Goal: Task Accomplishment & Management: Manage account settings

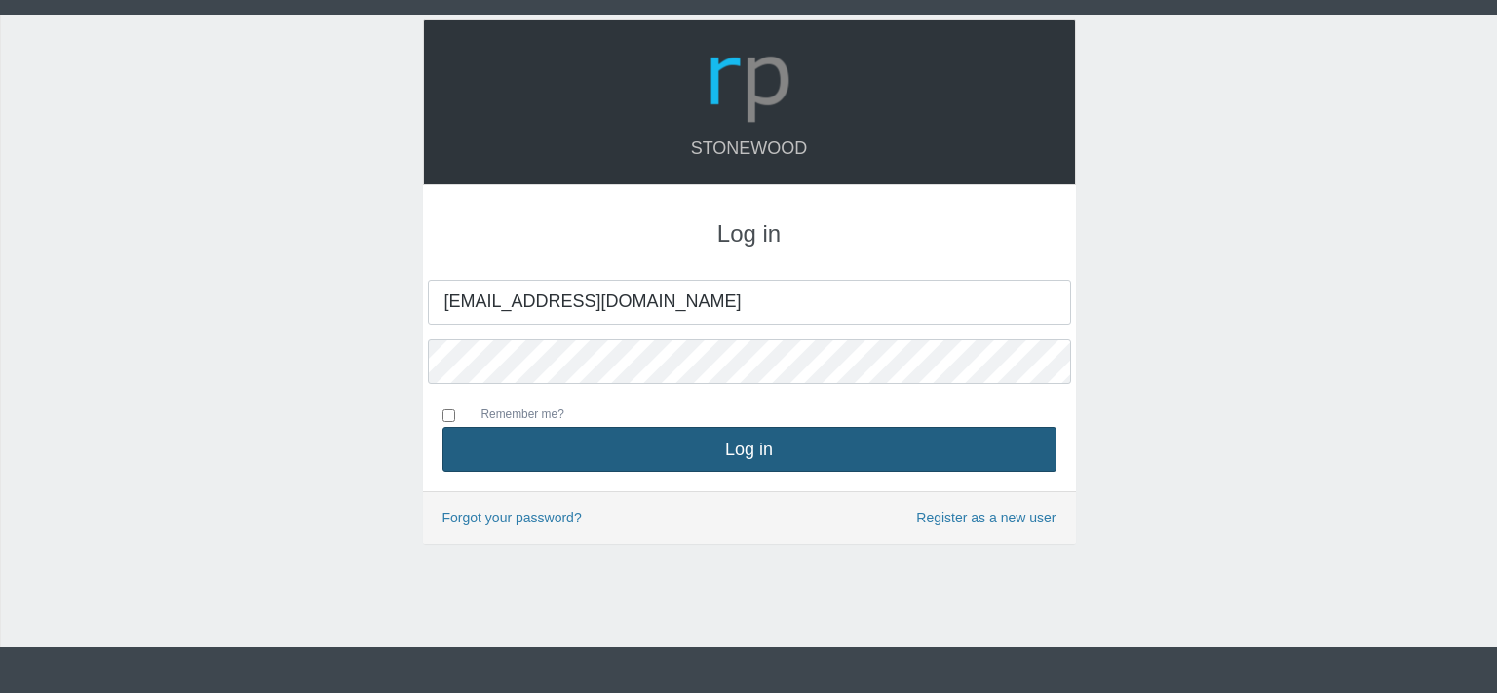
type input "[EMAIL_ADDRESS][DOMAIN_NAME]"
click at [698, 443] on button "Log in" at bounding box center [750, 449] width 614 height 45
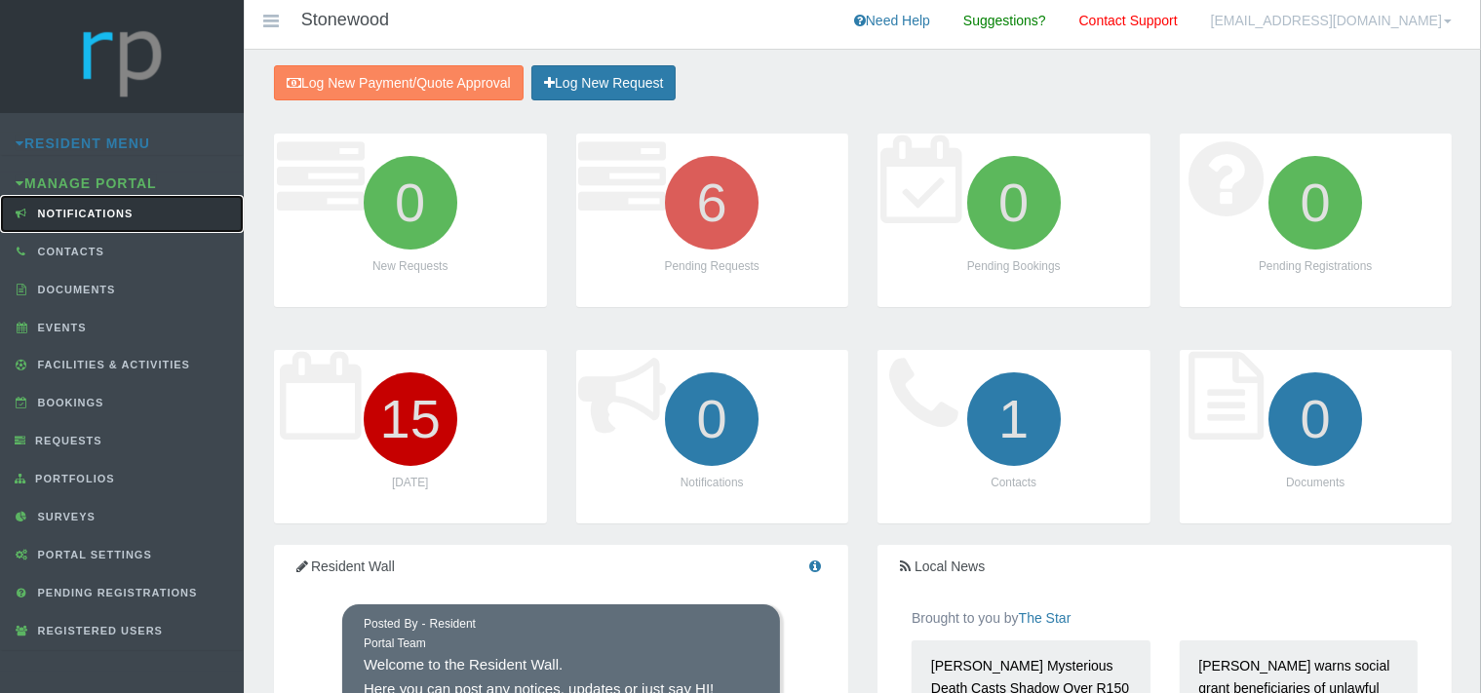
click at [70, 213] on span "Notifications" at bounding box center [83, 214] width 100 height 12
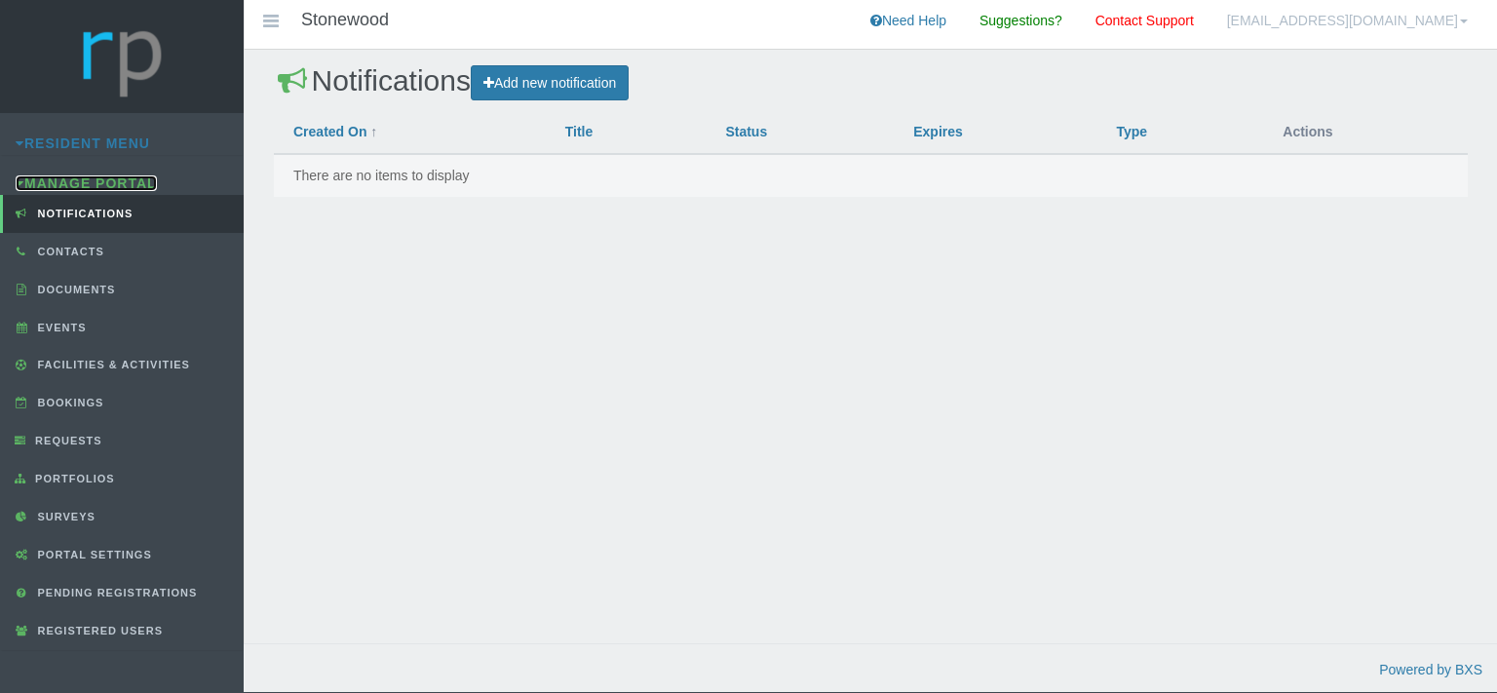
click at [56, 183] on link "Manage Portal" at bounding box center [86, 183] width 141 height 16
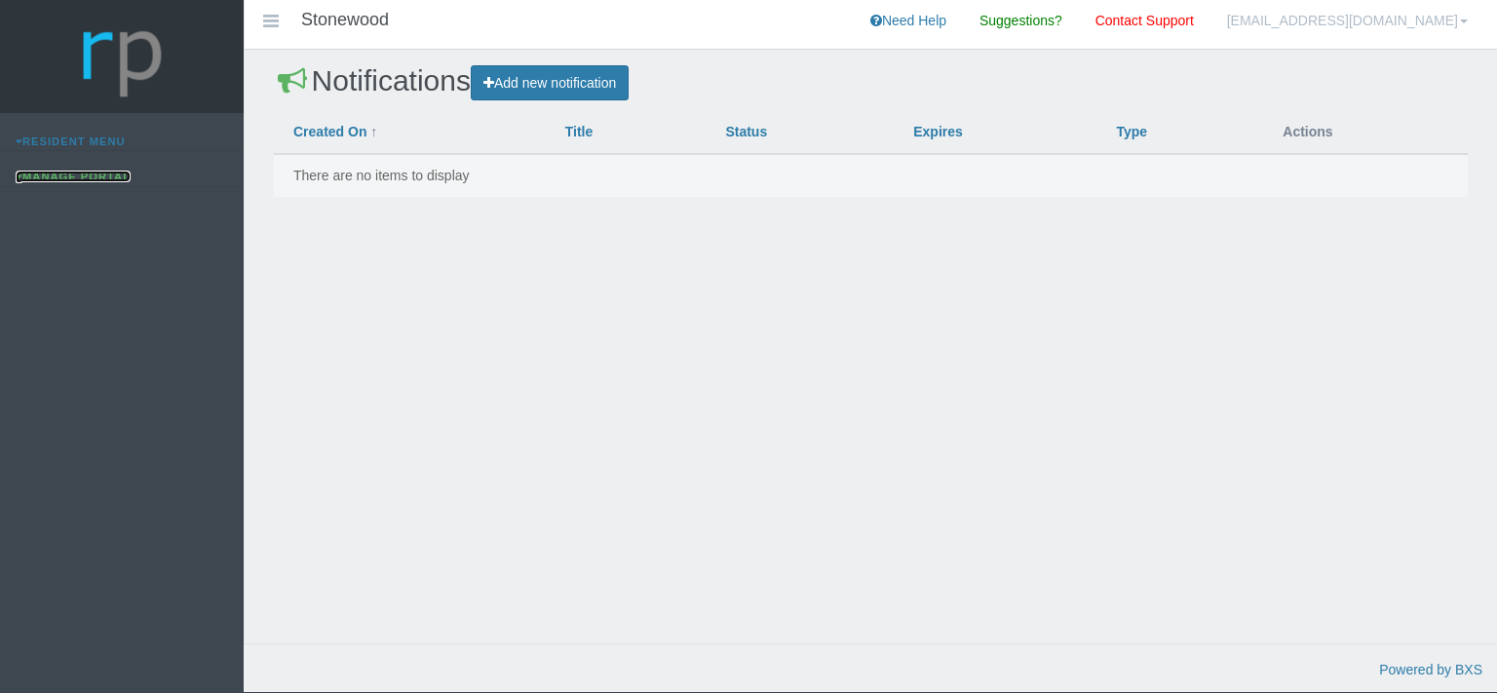
click at [65, 178] on link "Manage Portal" at bounding box center [73, 177] width 115 height 12
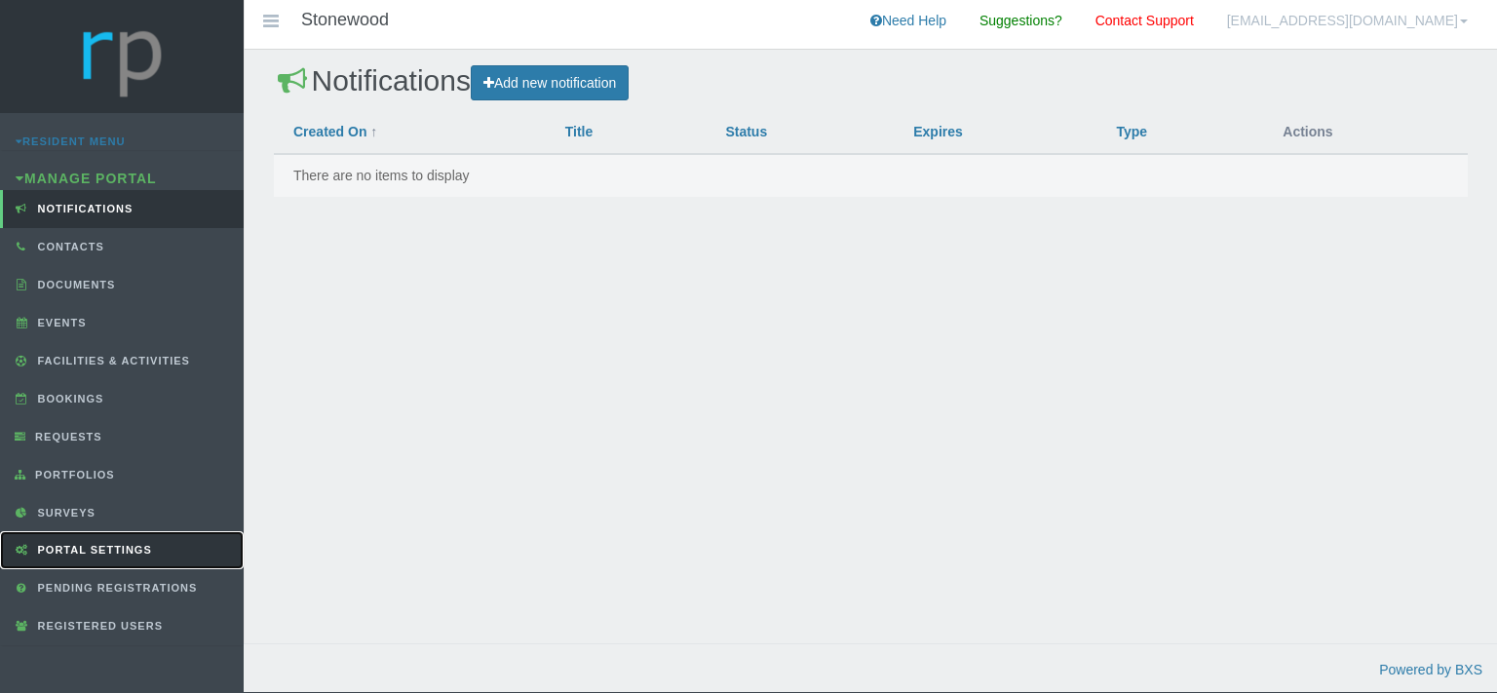
click at [107, 546] on span "Portal Settings" at bounding box center [92, 550] width 119 height 12
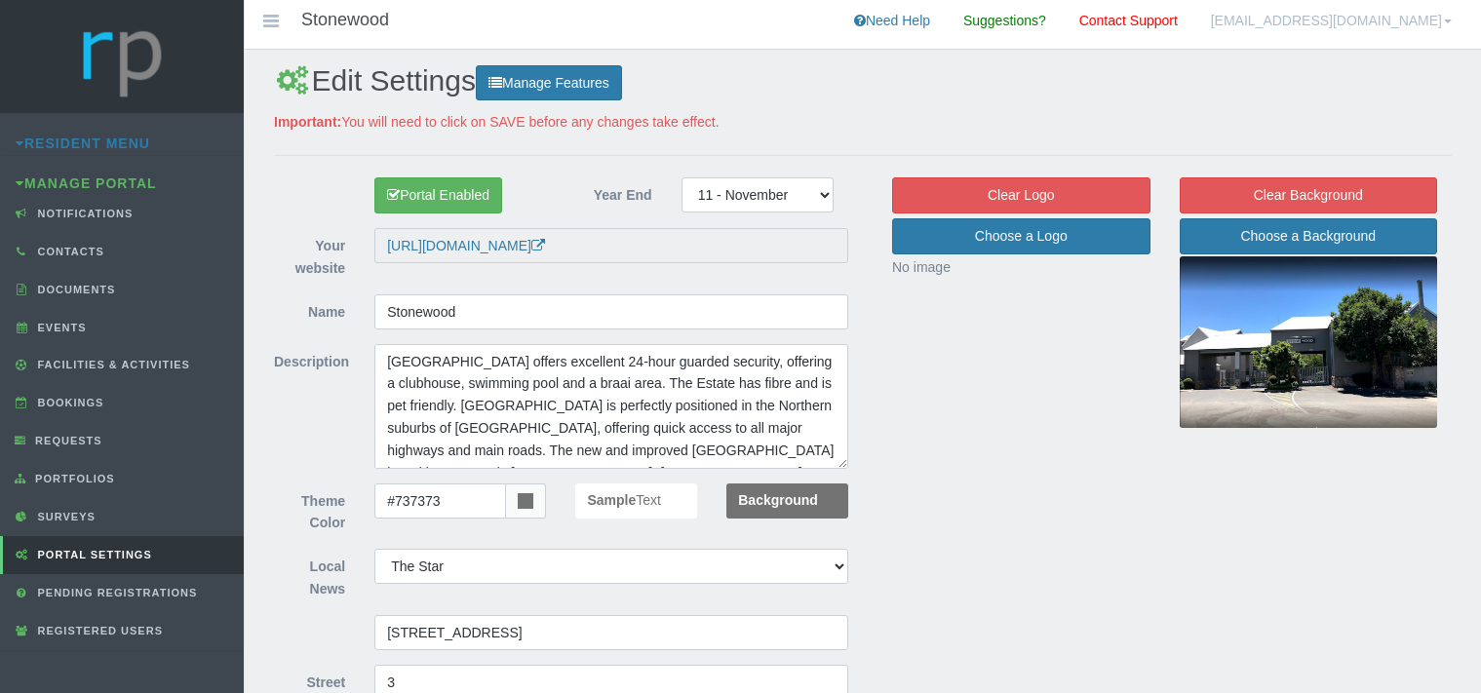
select select "204"
click at [80, 144] on link "Resident Menu" at bounding box center [83, 144] width 135 height 16
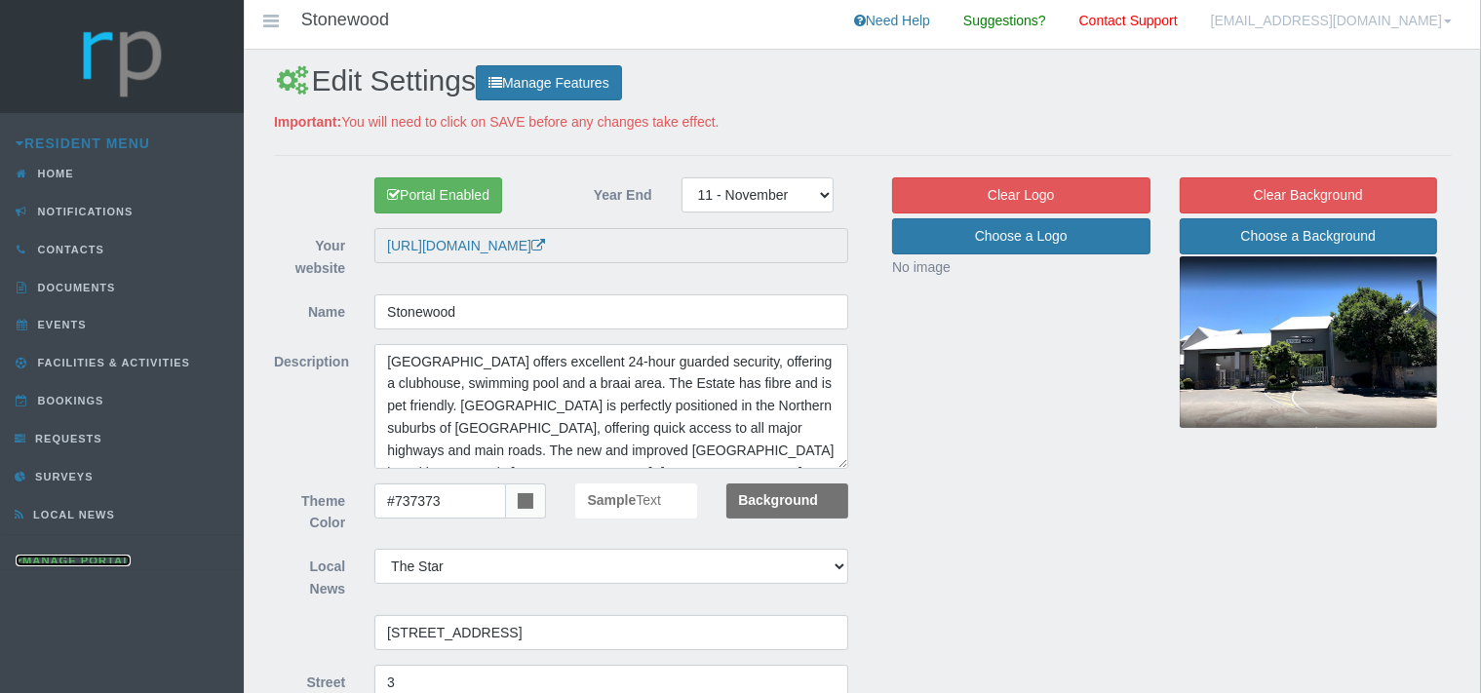
click at [115, 557] on link "Manage Portal" at bounding box center [73, 561] width 115 height 12
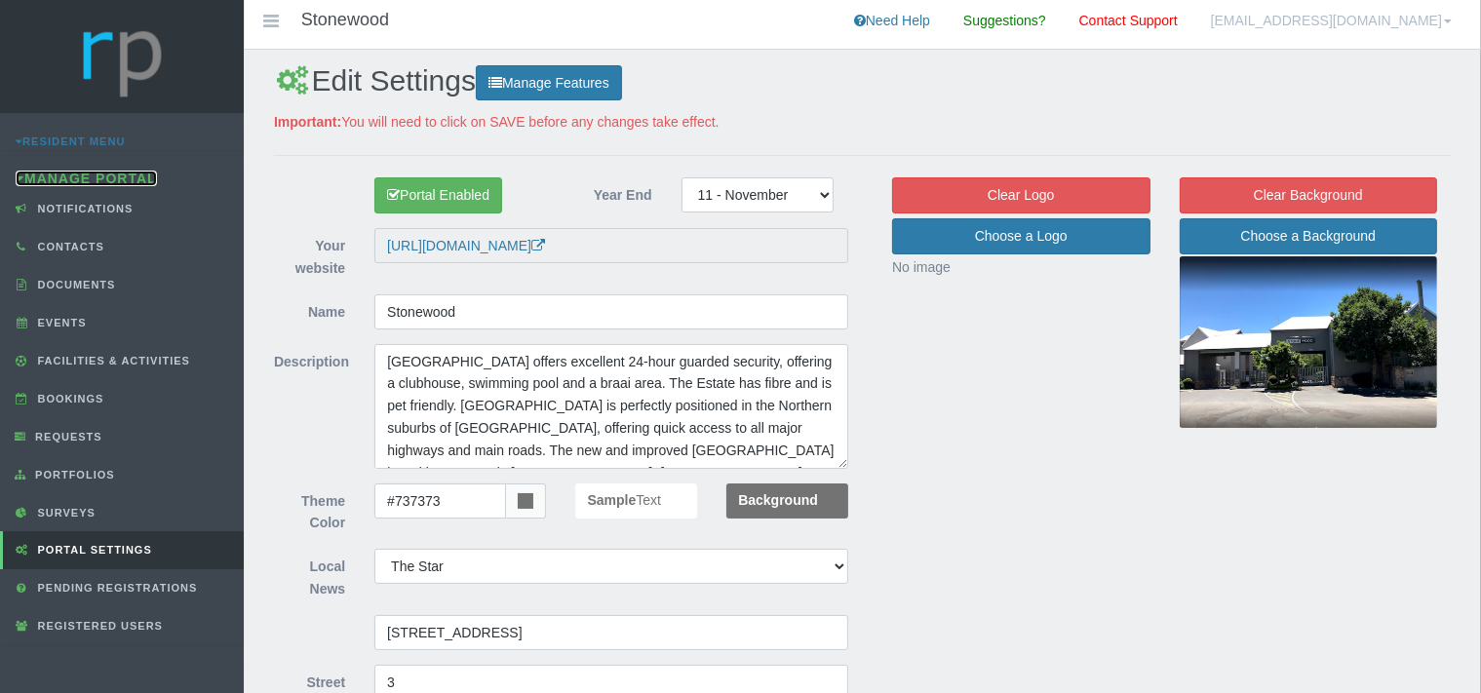
click at [103, 182] on link "Manage Portal" at bounding box center [86, 179] width 141 height 16
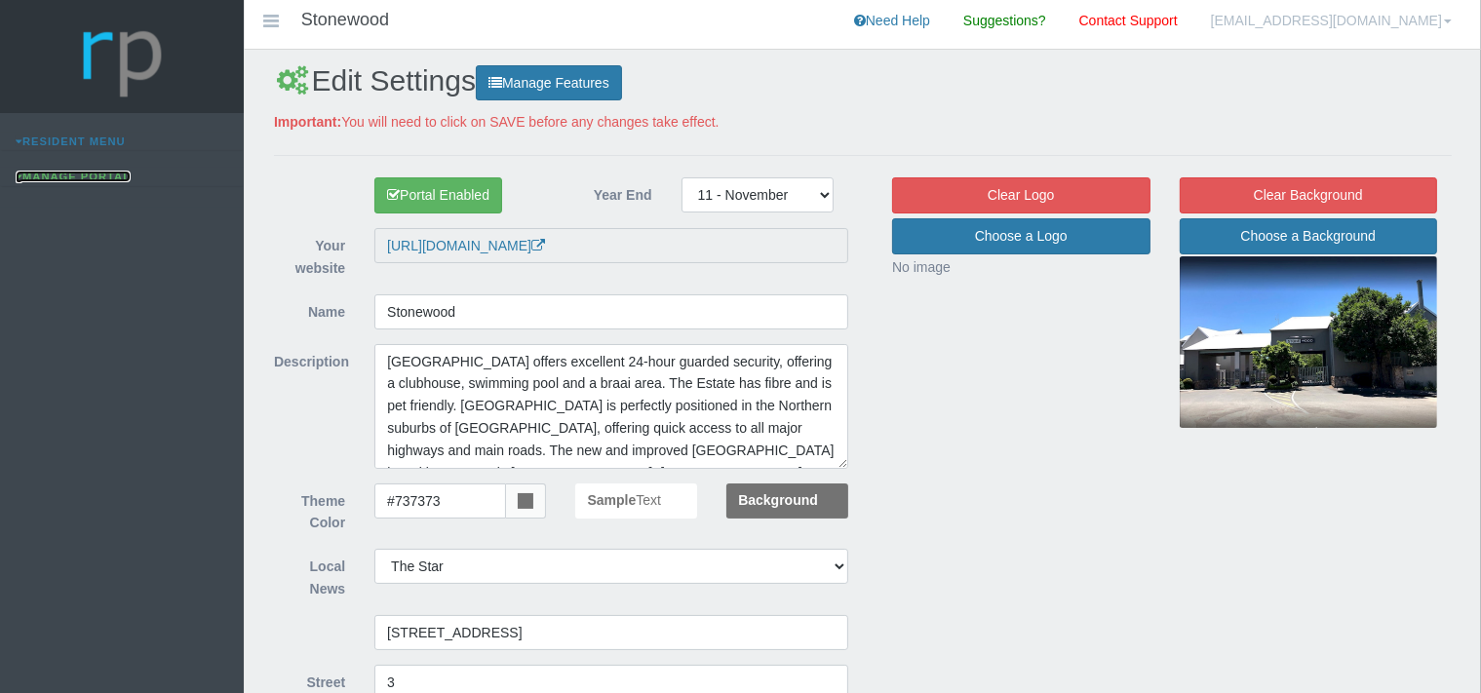
drag, startPoint x: 76, startPoint y: 174, endPoint x: 51, endPoint y: 62, distance: 114.0
click at [75, 174] on link "Manage Portal" at bounding box center [73, 177] width 115 height 12
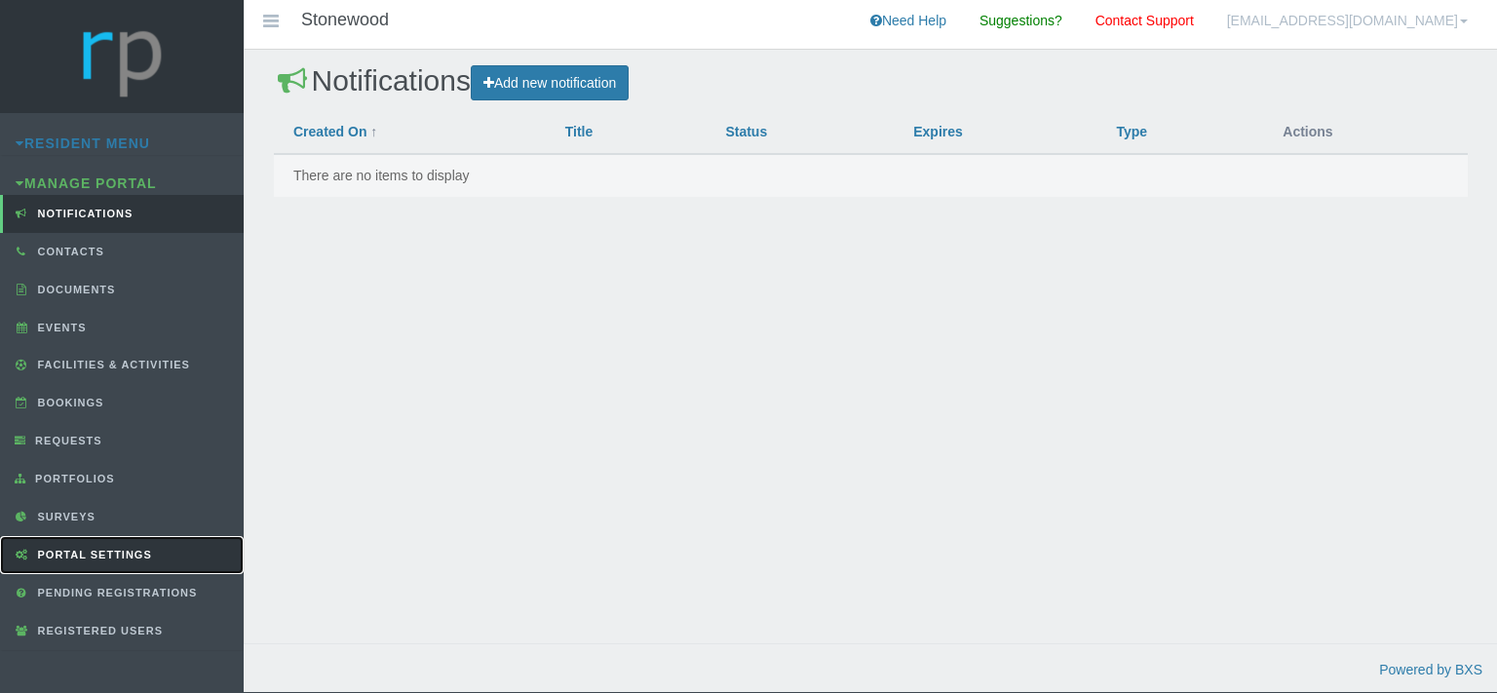
click at [114, 544] on link "Portal Settings" at bounding box center [122, 555] width 244 height 38
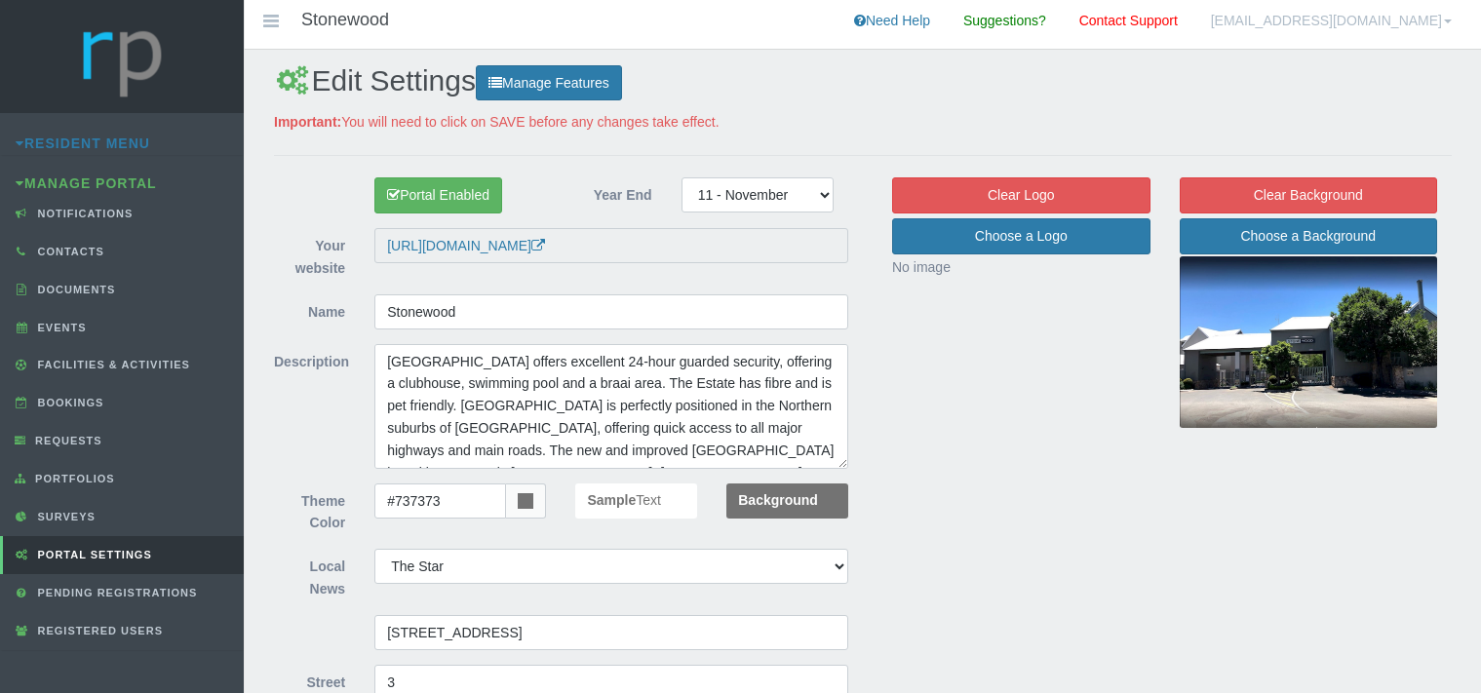
select select "204"
click at [125, 288] on link "Documents" at bounding box center [122, 290] width 244 height 38
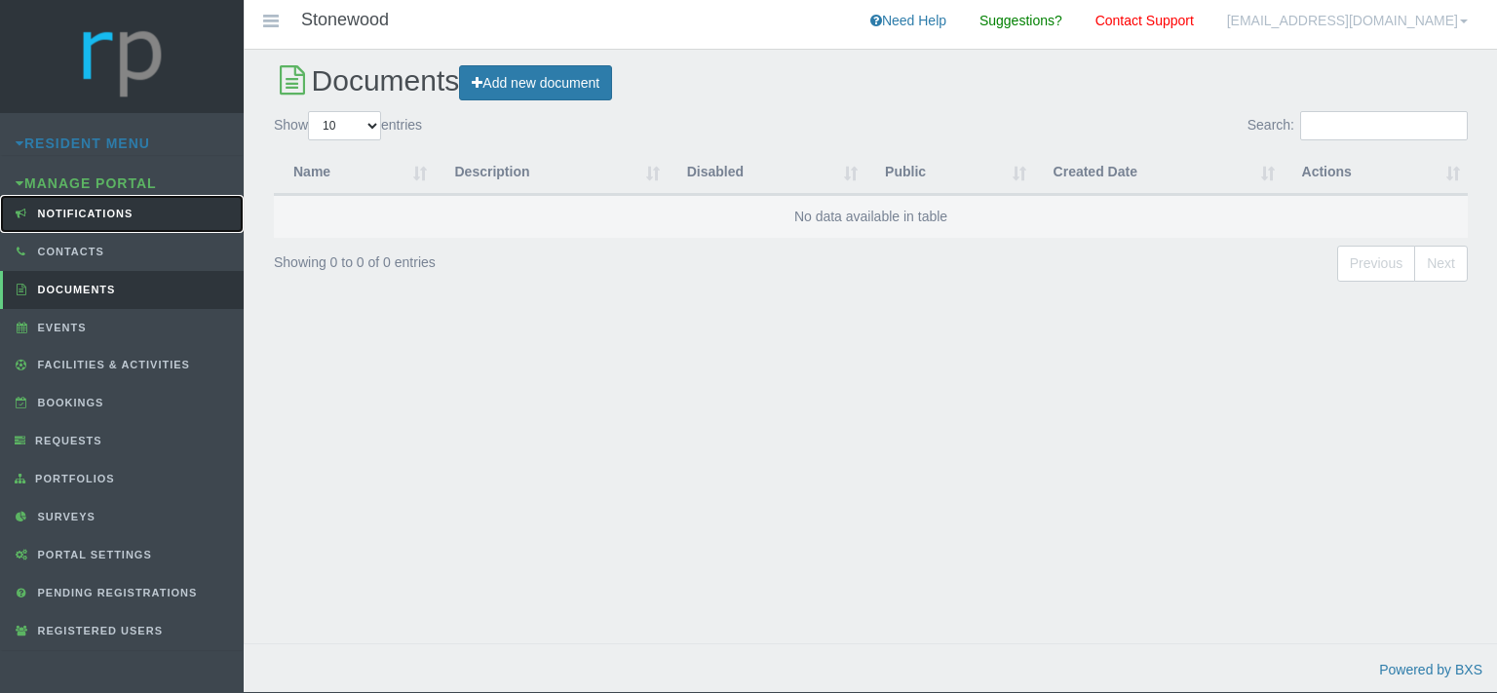
click at [78, 210] on span "Notifications" at bounding box center [83, 214] width 100 height 12
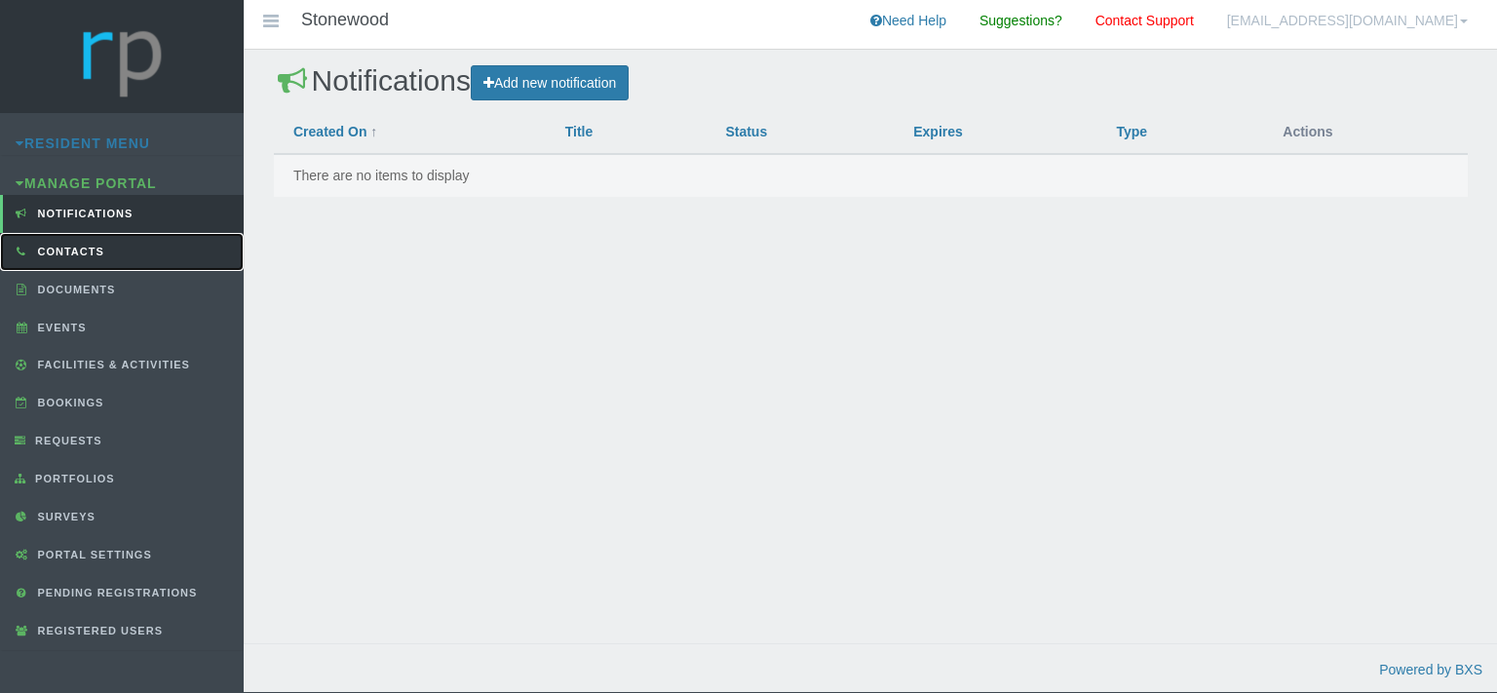
click at [111, 244] on link "Contacts" at bounding box center [122, 252] width 244 height 38
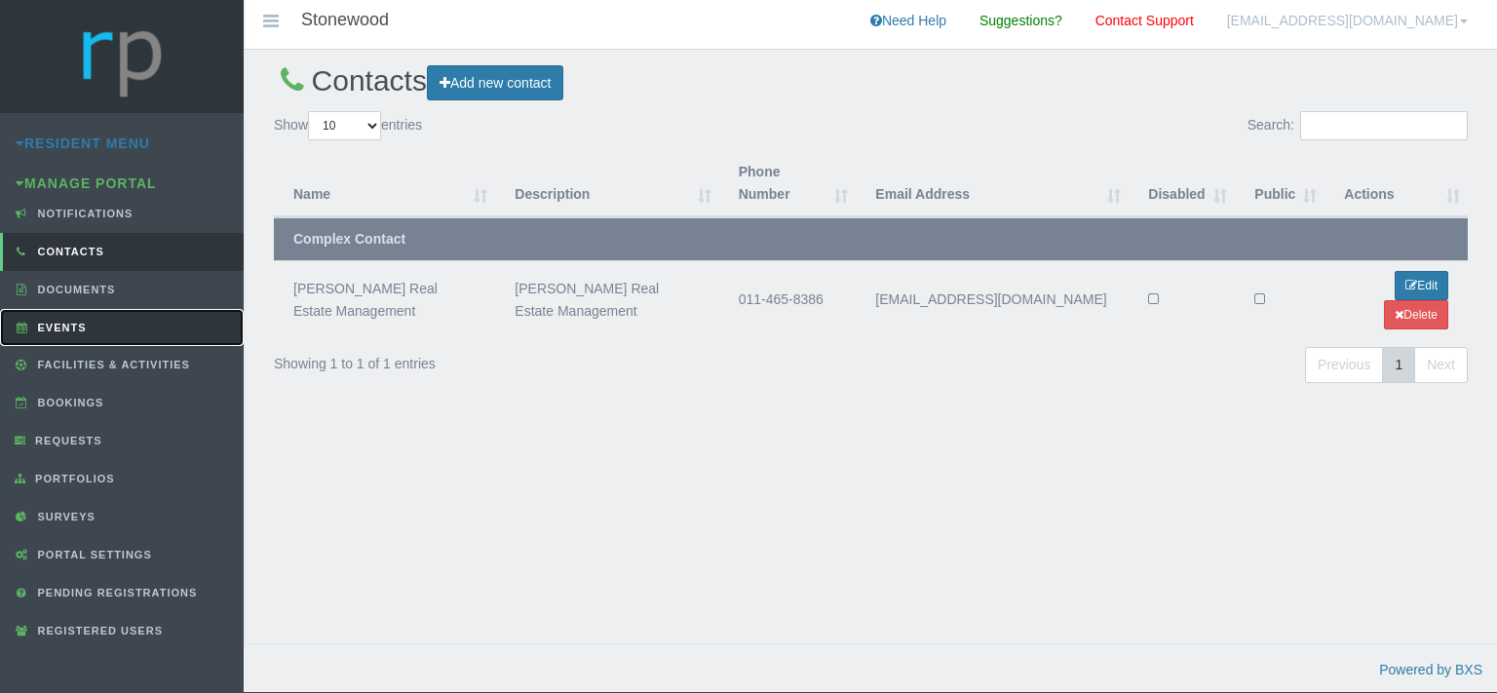
click at [86, 317] on link "Events" at bounding box center [122, 328] width 244 height 38
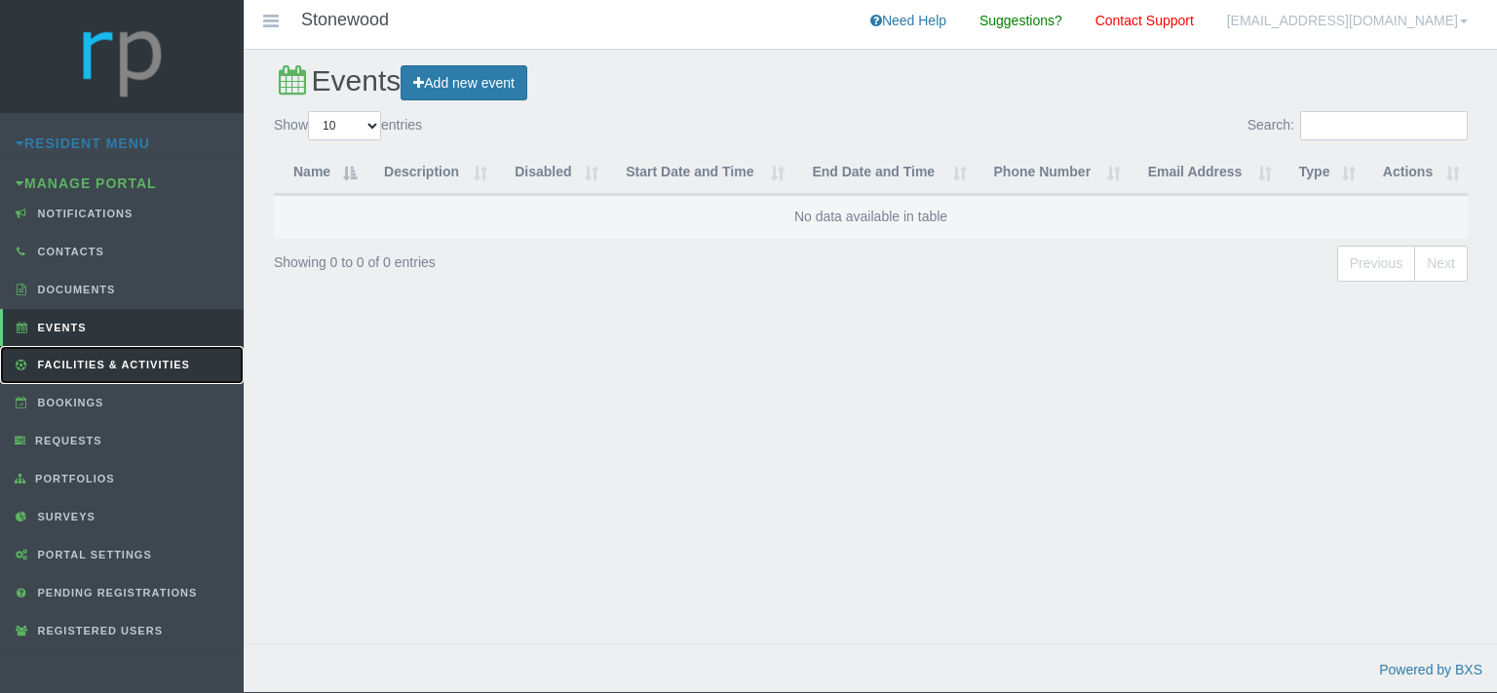
click at [122, 359] on span "Facilities & Activities" at bounding box center [111, 365] width 157 height 12
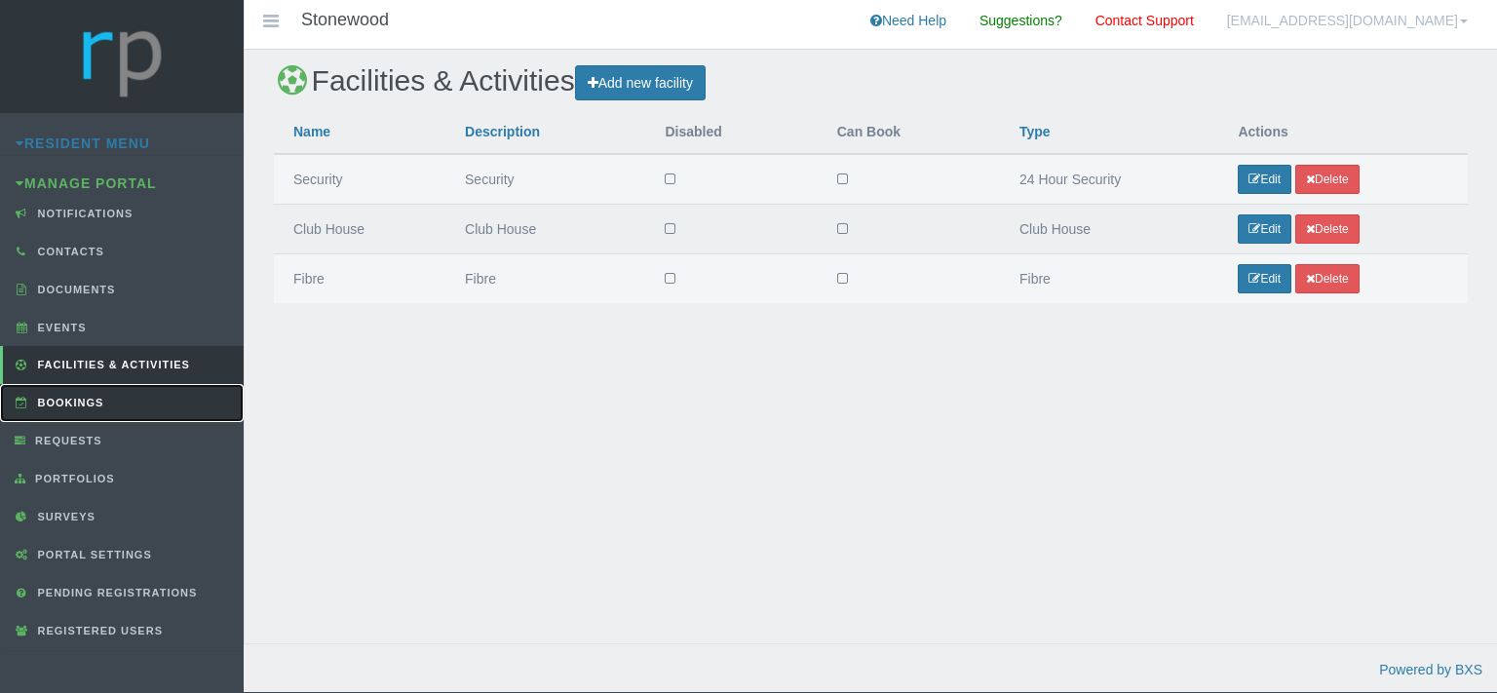
click at [96, 398] on span "Bookings" at bounding box center [68, 403] width 71 height 12
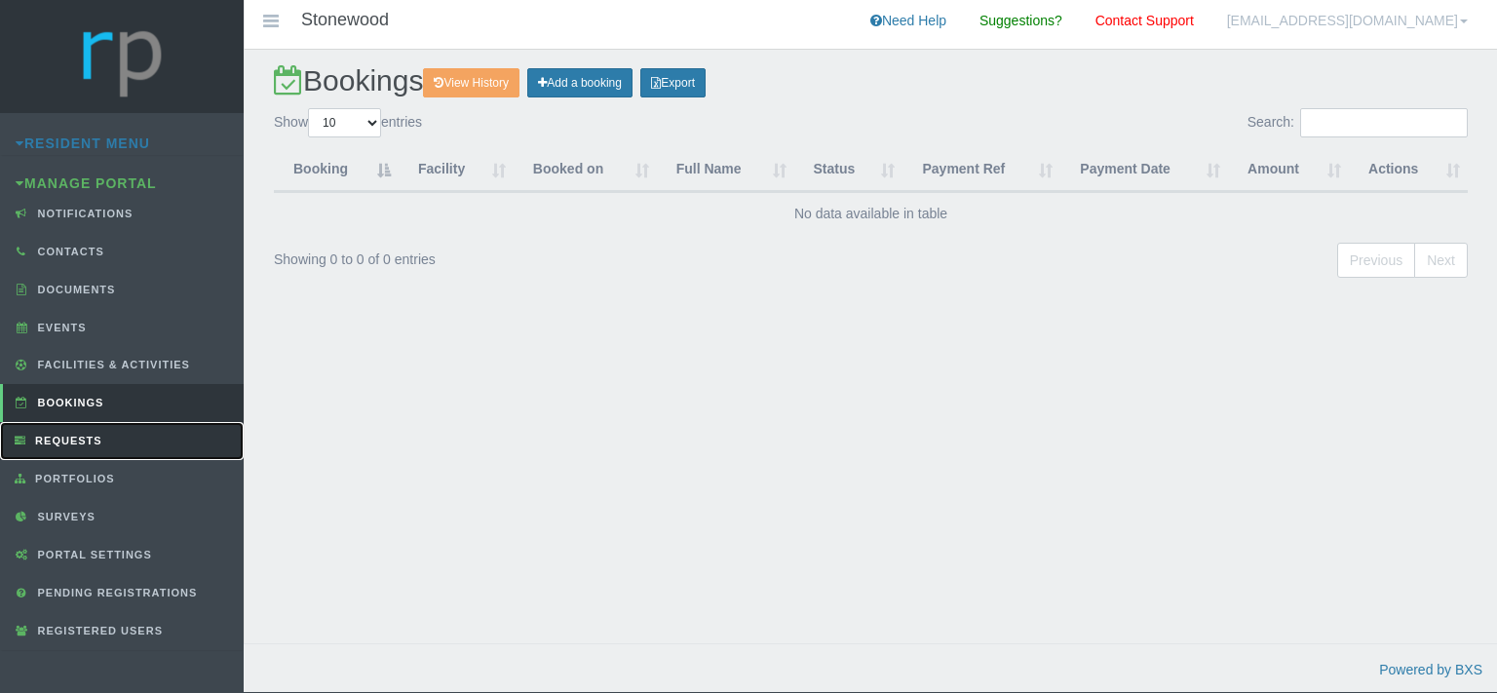
click at [80, 432] on link "Requests" at bounding box center [122, 441] width 244 height 38
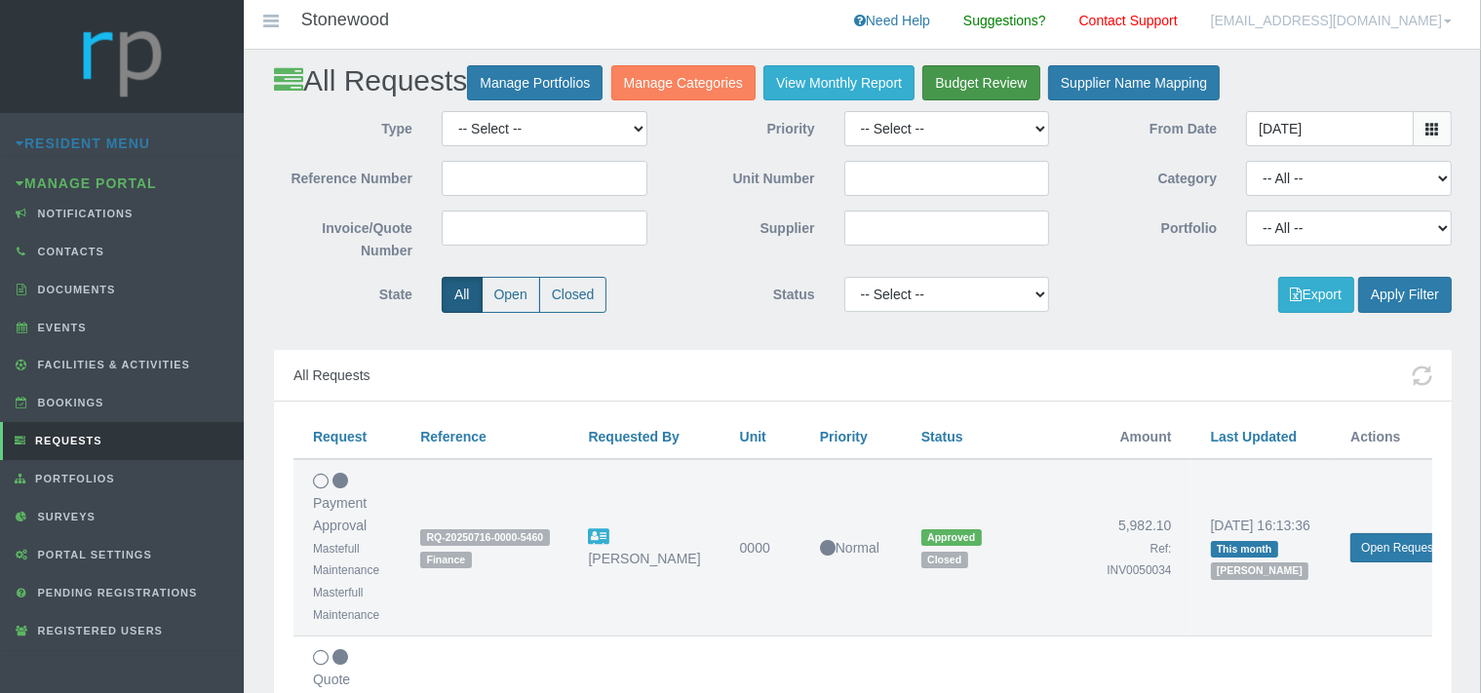
click at [1016, 80] on link "Budget Review" at bounding box center [980, 83] width 117 height 36
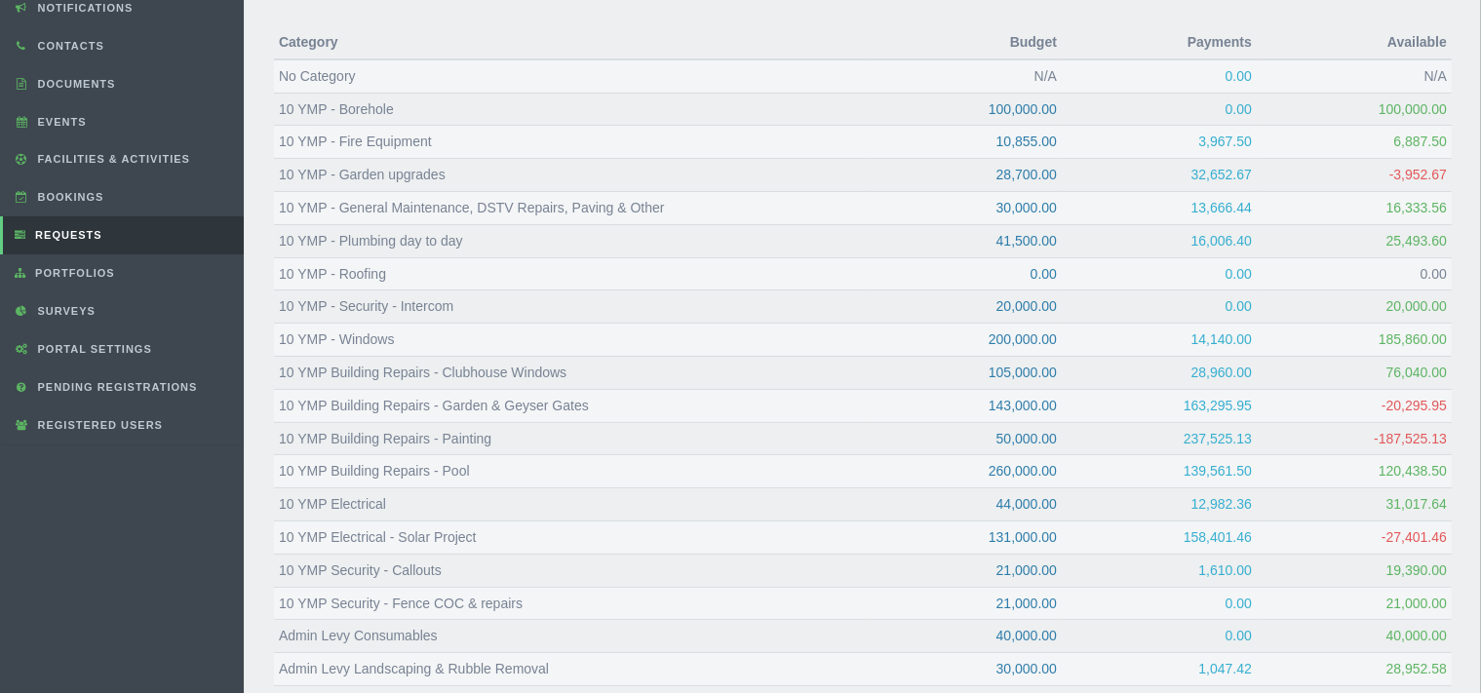
scroll to position [102, 0]
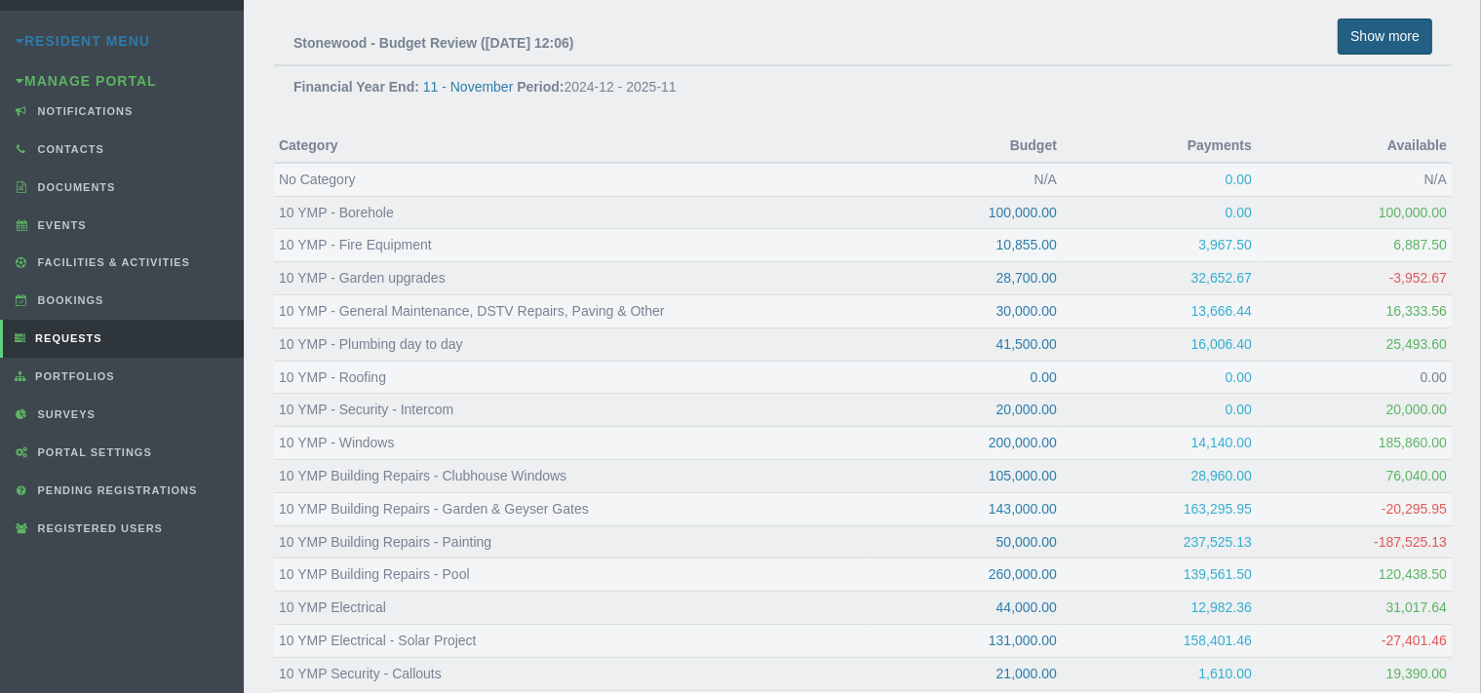
click at [1376, 40] on button "Show more" at bounding box center [1384, 37] width 95 height 36
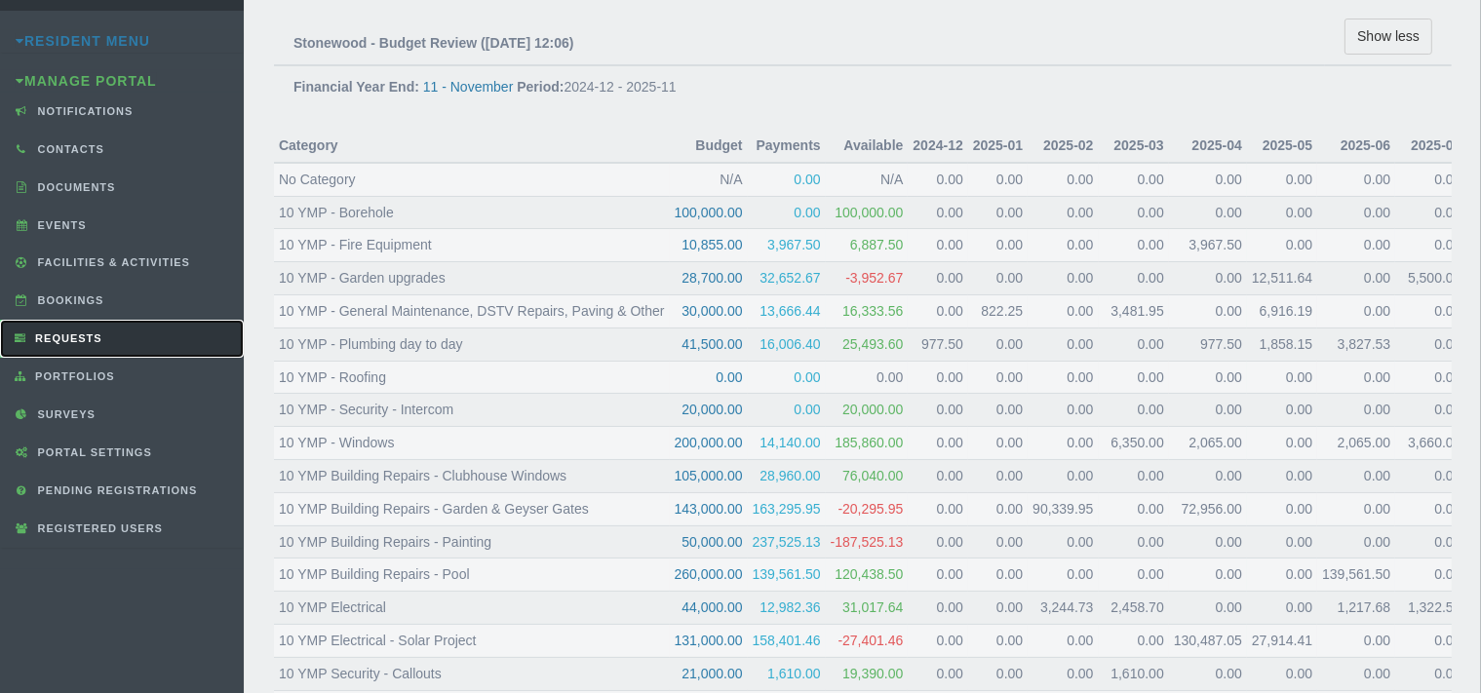
click at [134, 329] on link "Requests" at bounding box center [122, 339] width 244 height 38
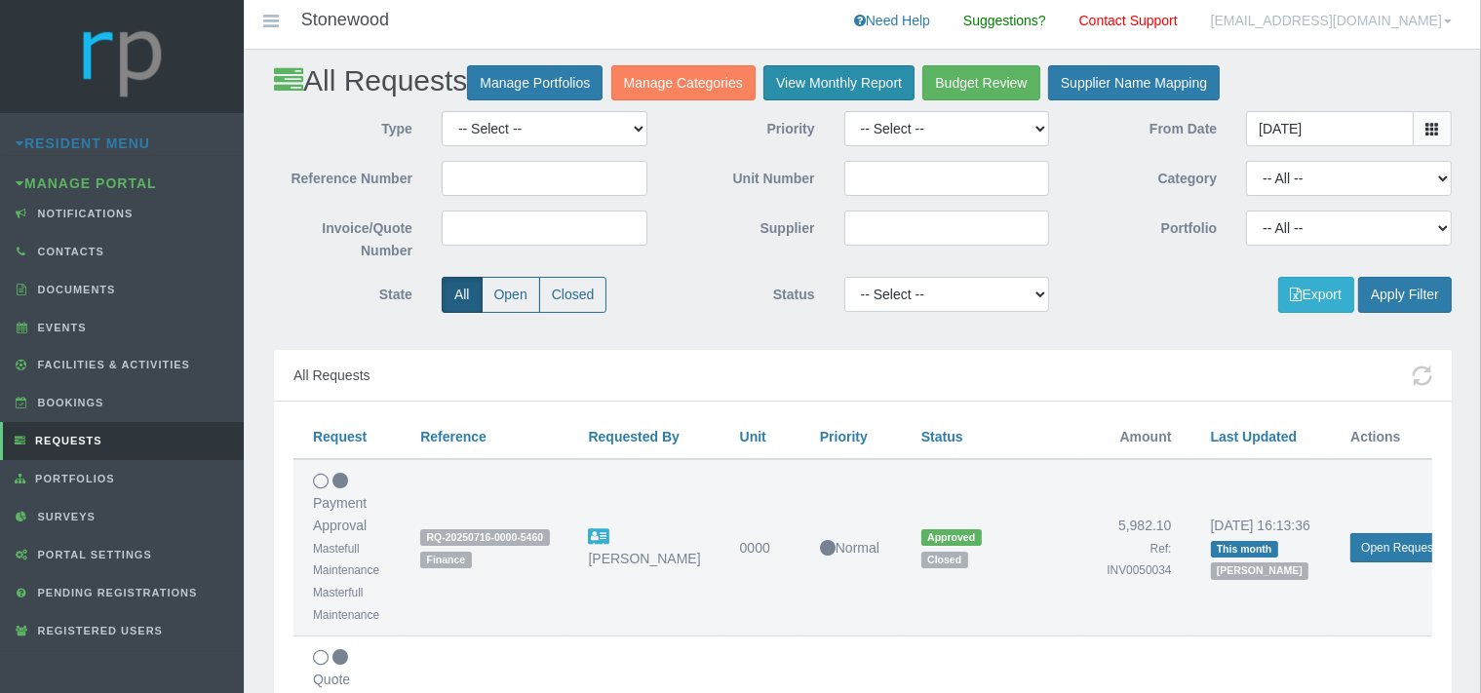
click at [843, 93] on link "View Monthly Report" at bounding box center [838, 83] width 151 height 36
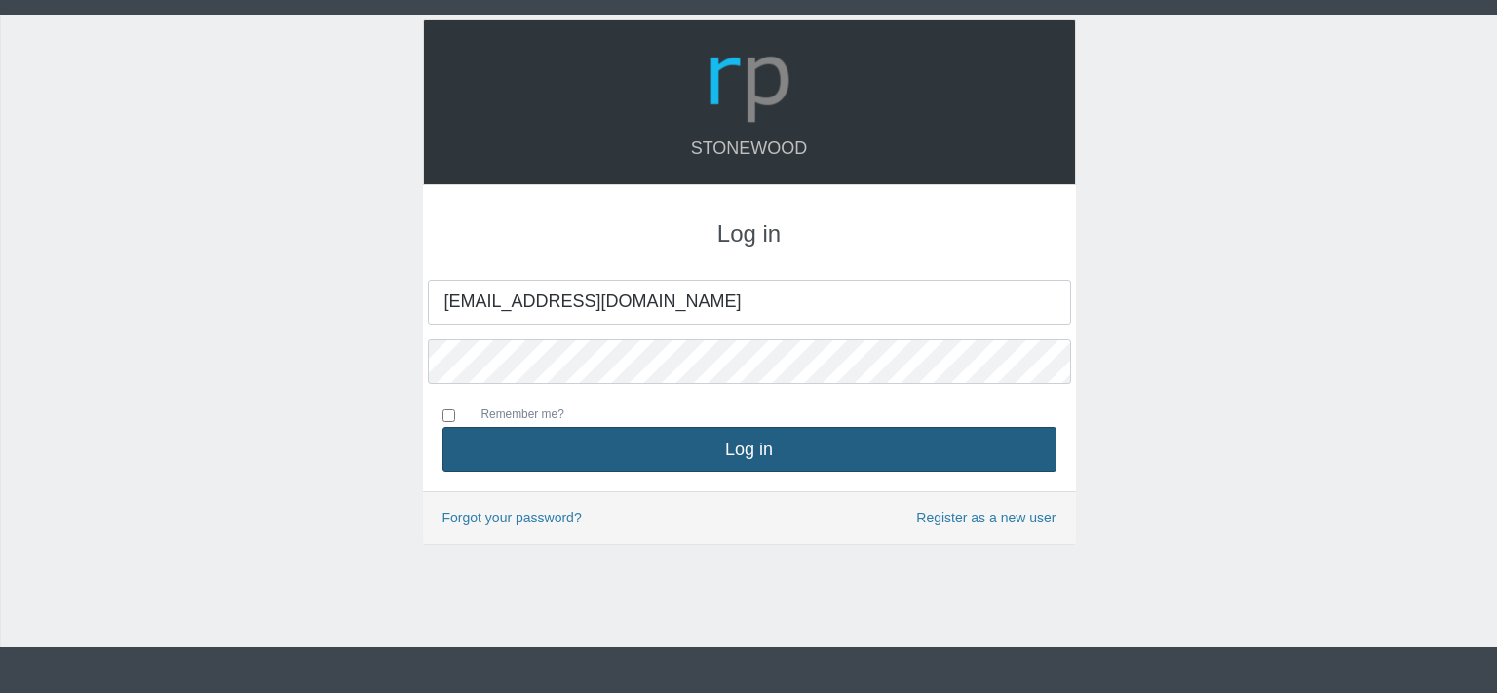
type input "[EMAIL_ADDRESS][DOMAIN_NAME]"
click at [693, 456] on button "Log in" at bounding box center [750, 449] width 614 height 45
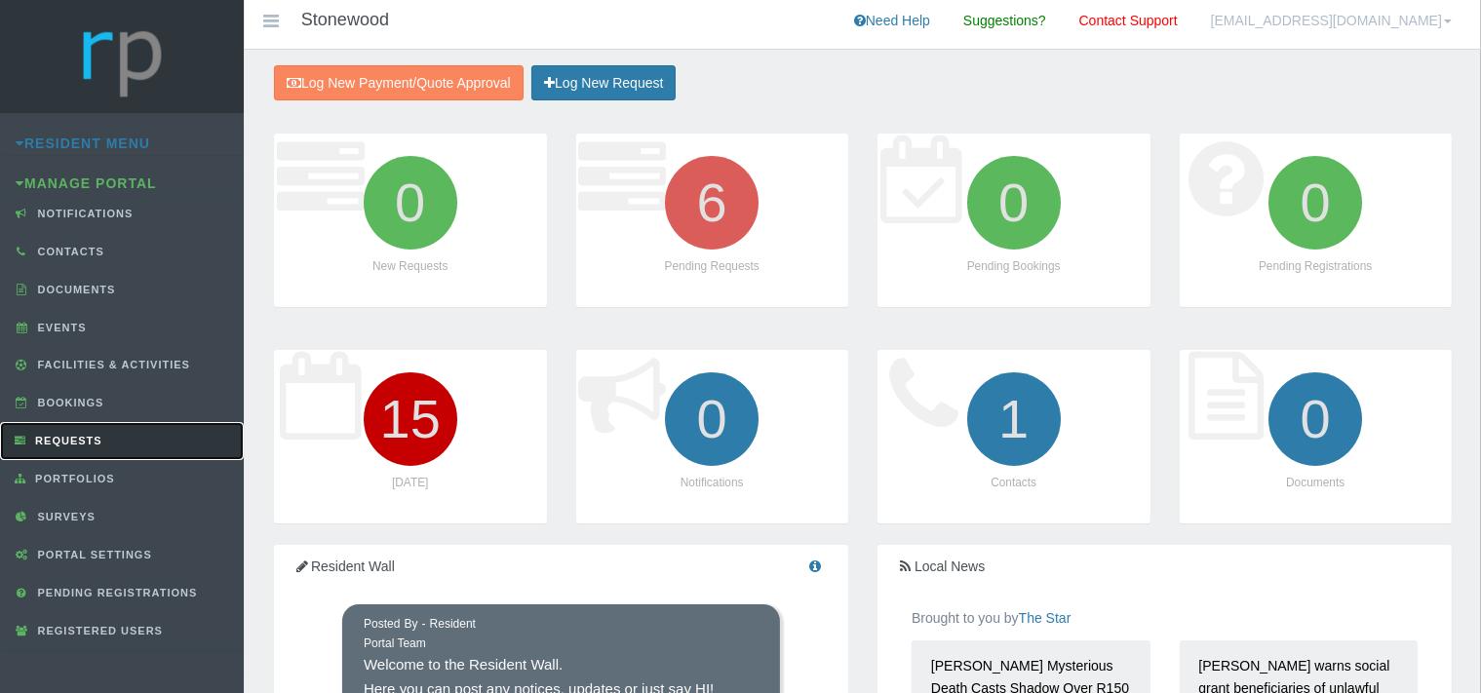
click at [67, 426] on link "Requests" at bounding box center [122, 441] width 244 height 38
